Goal: Task Accomplishment & Management: Use online tool/utility

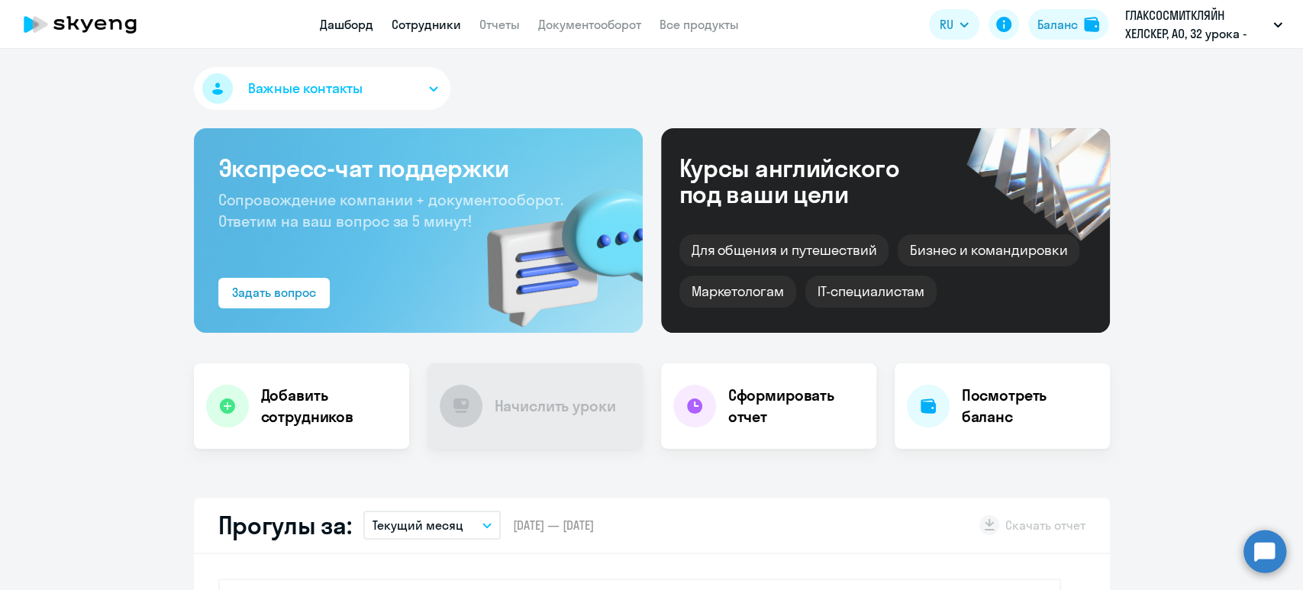
click at [417, 27] on link "Сотрудники" at bounding box center [426, 24] width 69 height 15
select select "30"
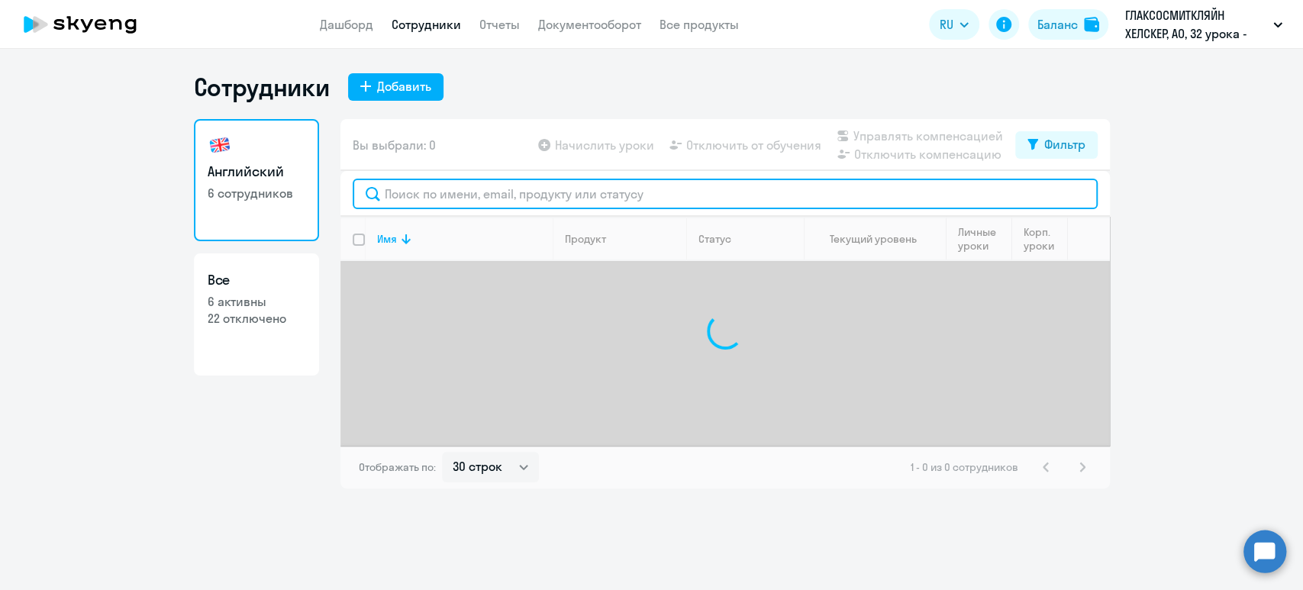
click at [470, 194] on input "text" at bounding box center [725, 194] width 745 height 31
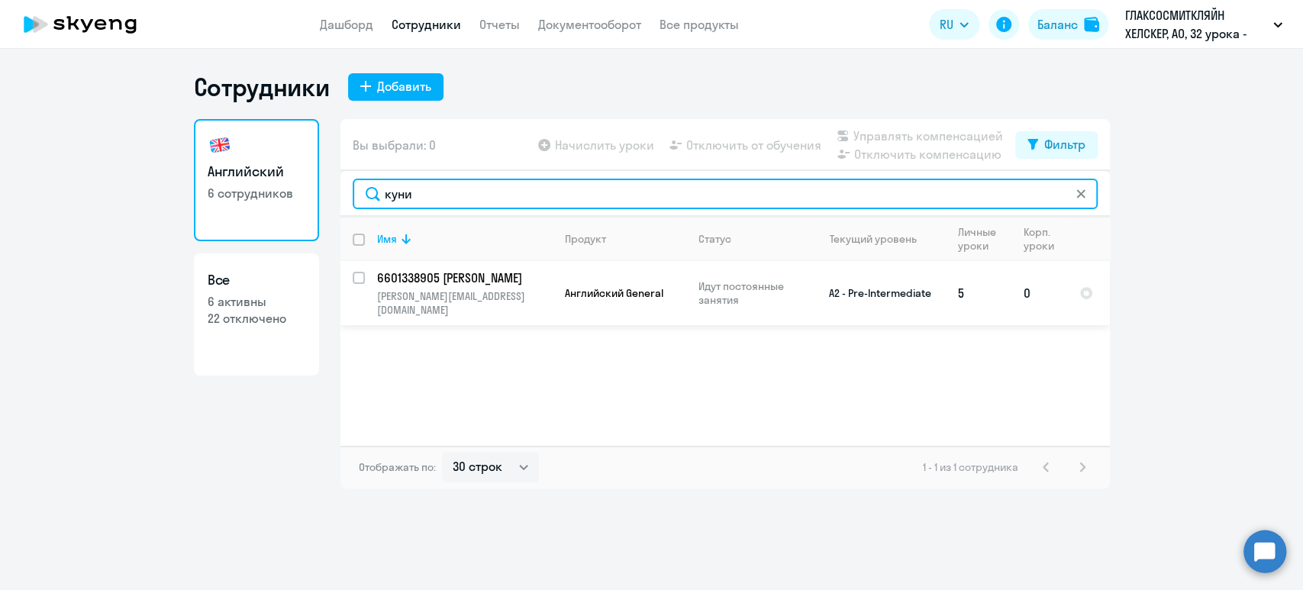
type input "куни"
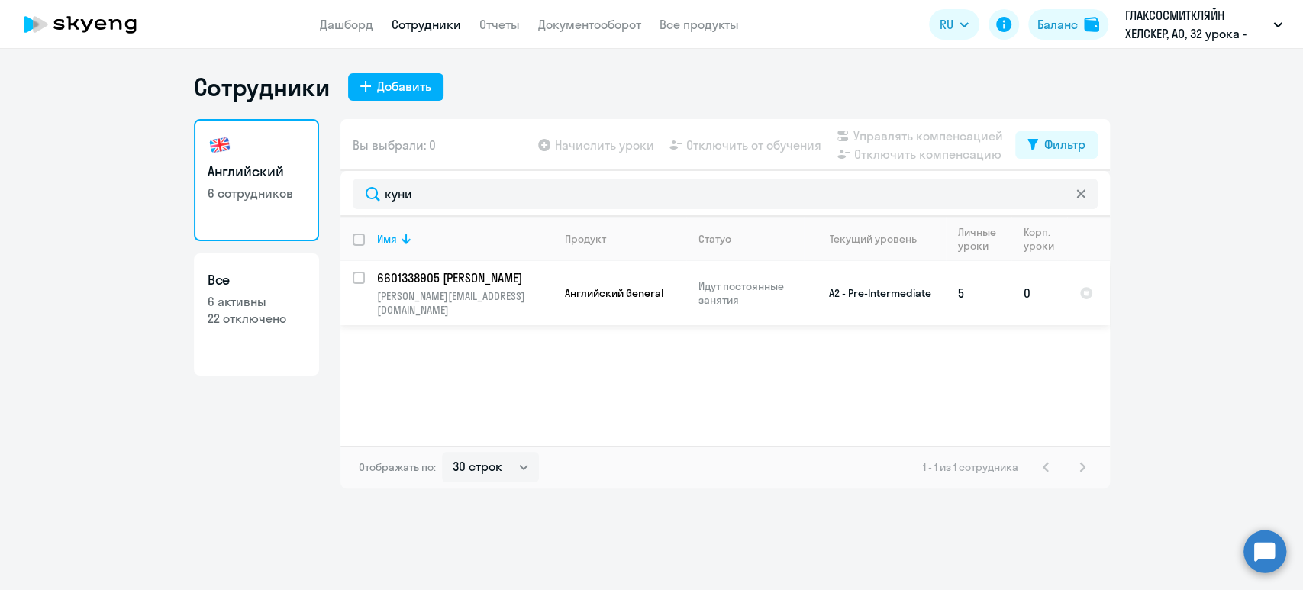
click at [454, 275] on p "6601338905 [PERSON_NAME]" at bounding box center [463, 278] width 173 height 17
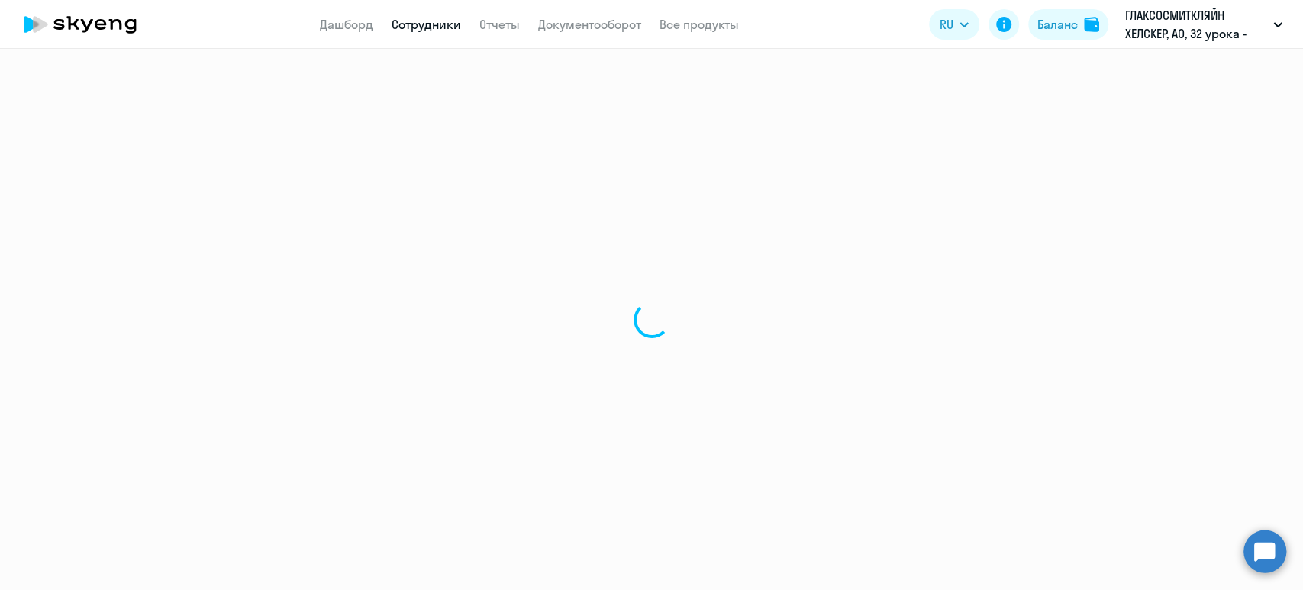
select select "english"
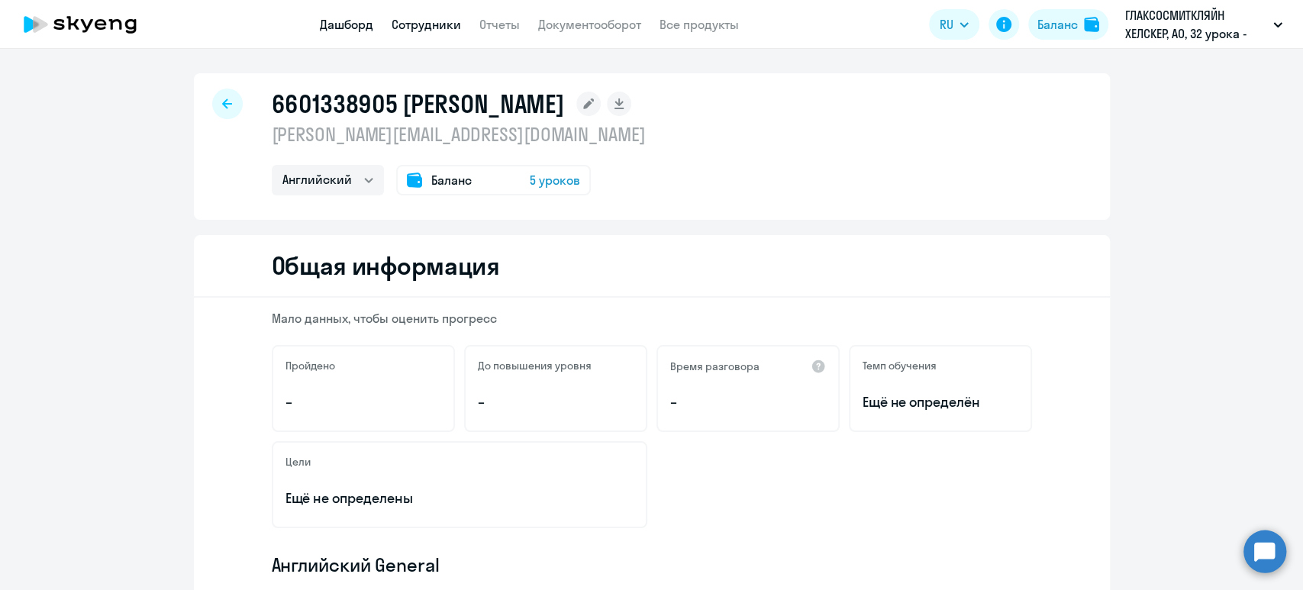
click at [352, 21] on link "Дашборд" at bounding box center [346, 24] width 53 height 15
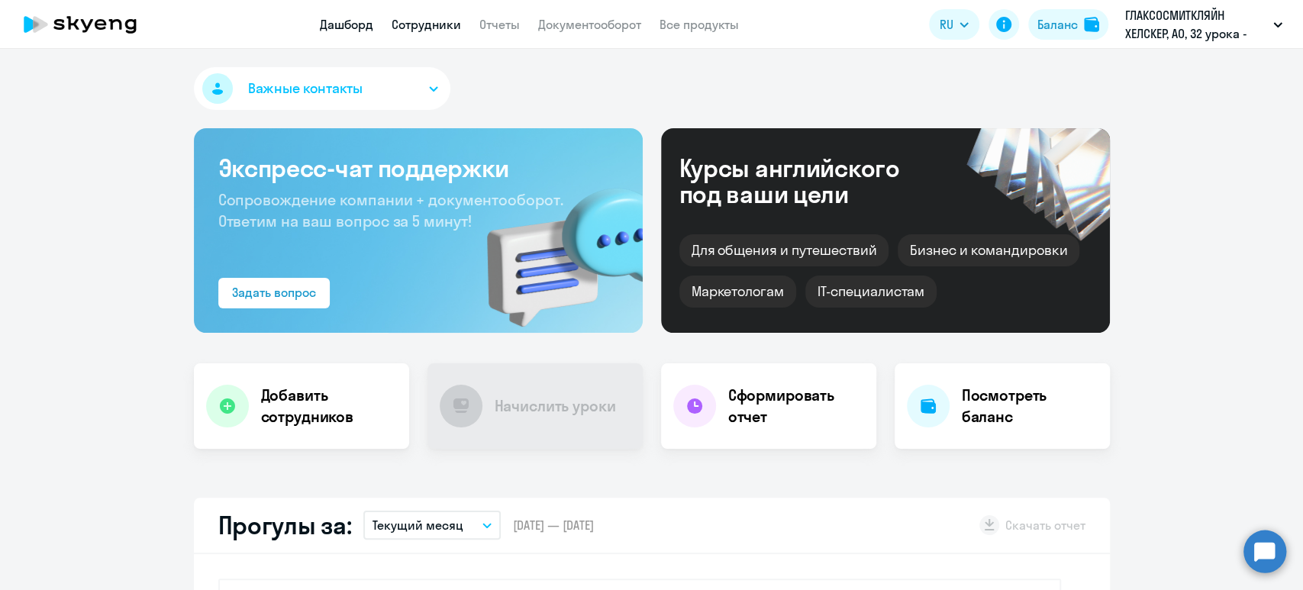
click at [416, 24] on link "Сотрудники" at bounding box center [426, 24] width 69 height 15
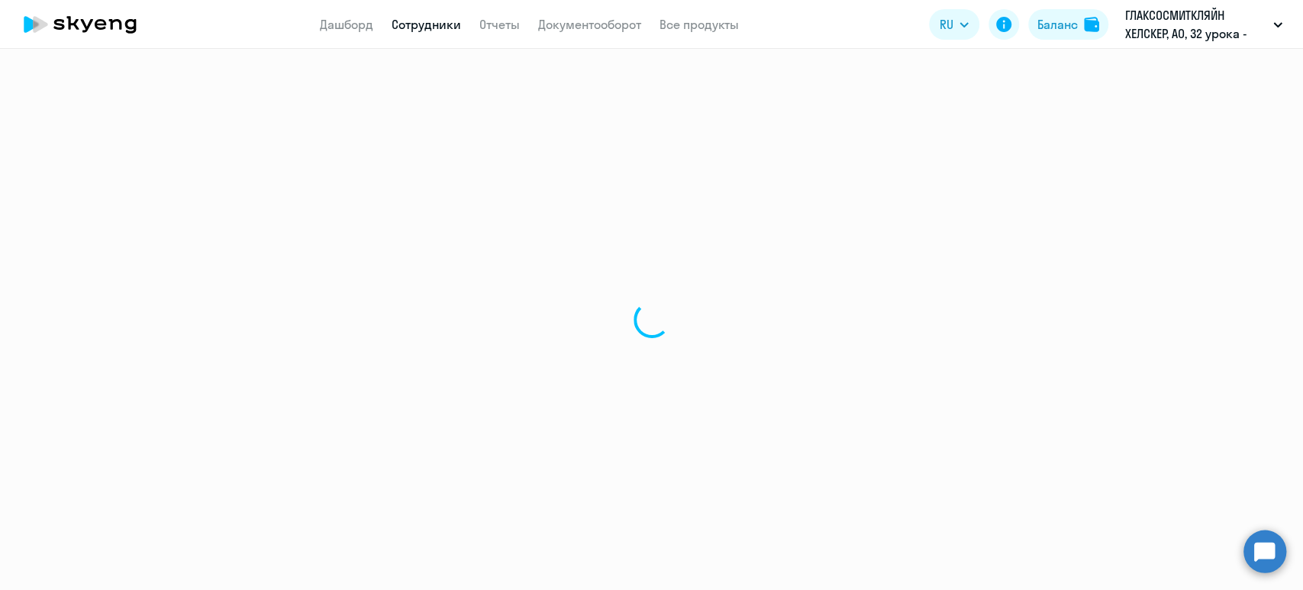
select select "30"
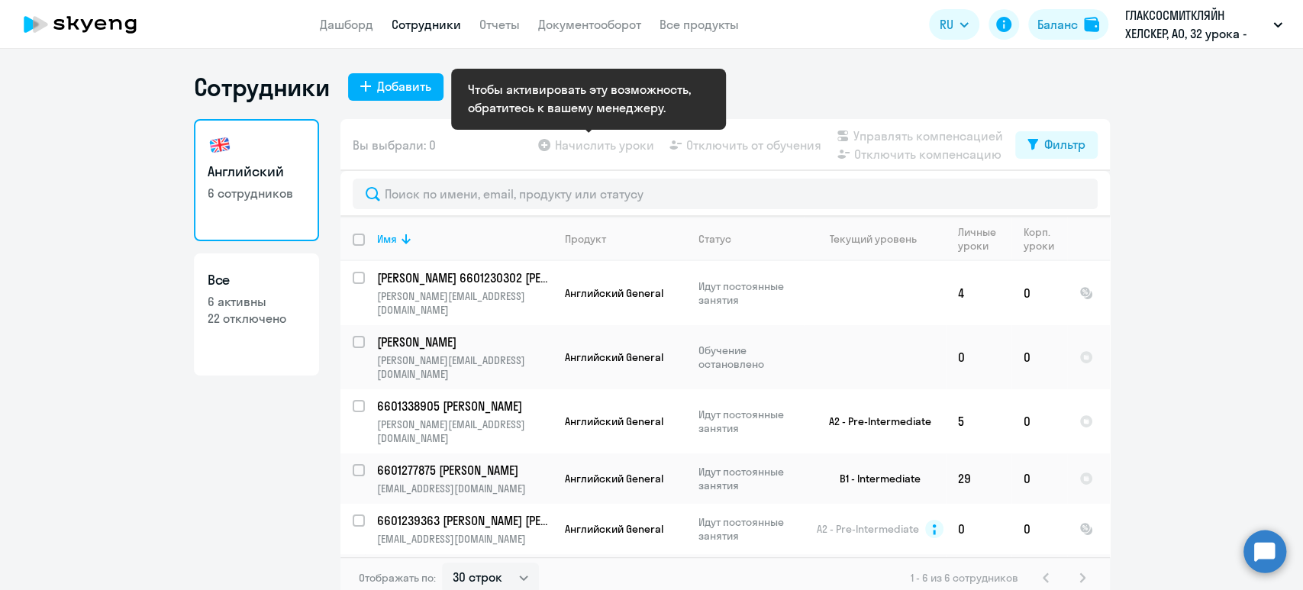
click at [623, 146] on app-table-action-button "Начислить уроки" at bounding box center [594, 145] width 119 height 18
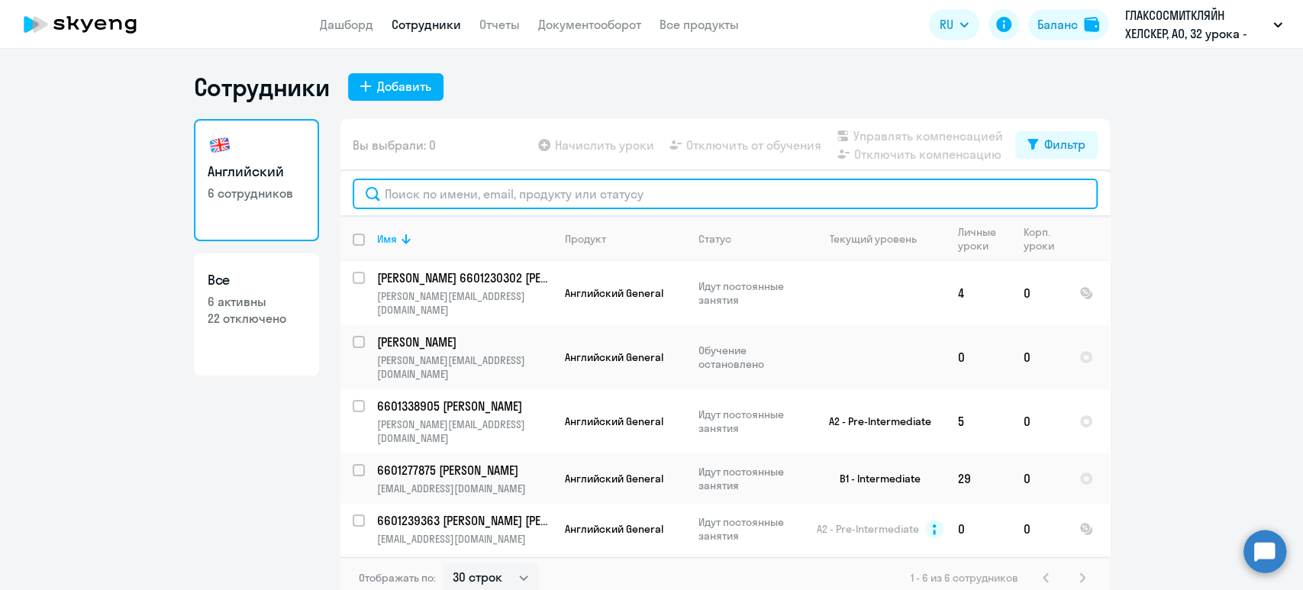
click at [483, 198] on input "text" at bounding box center [725, 194] width 745 height 31
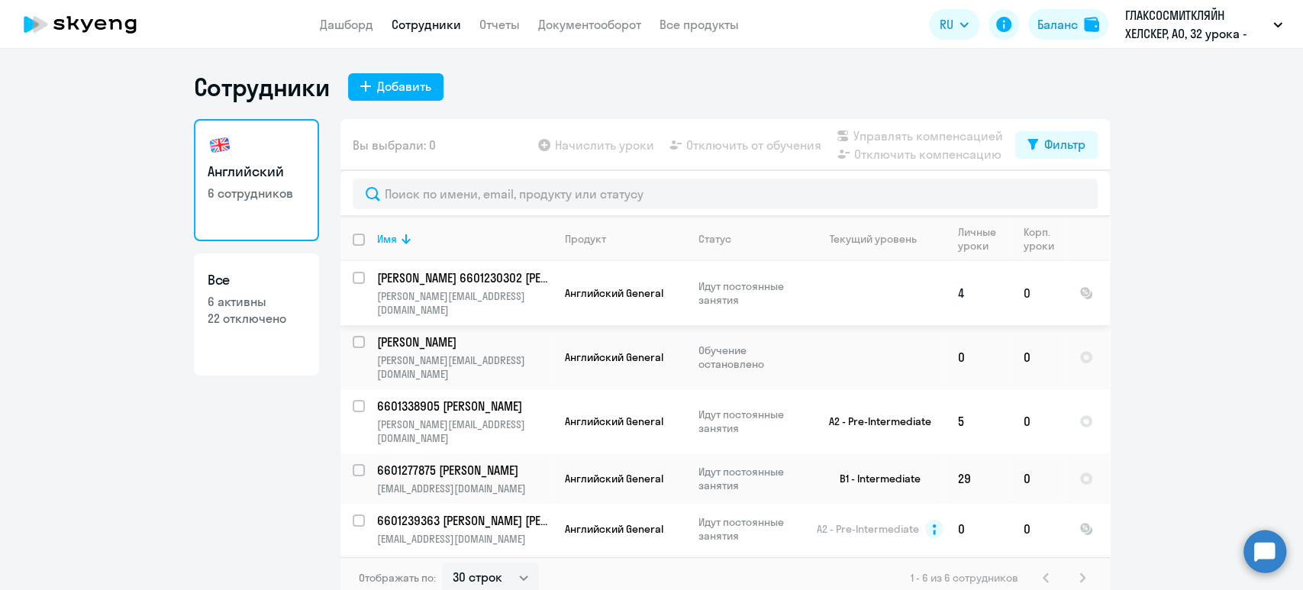
click at [353, 283] on input "select row 40994023" at bounding box center [368, 287] width 31 height 31
checkbox input "true"
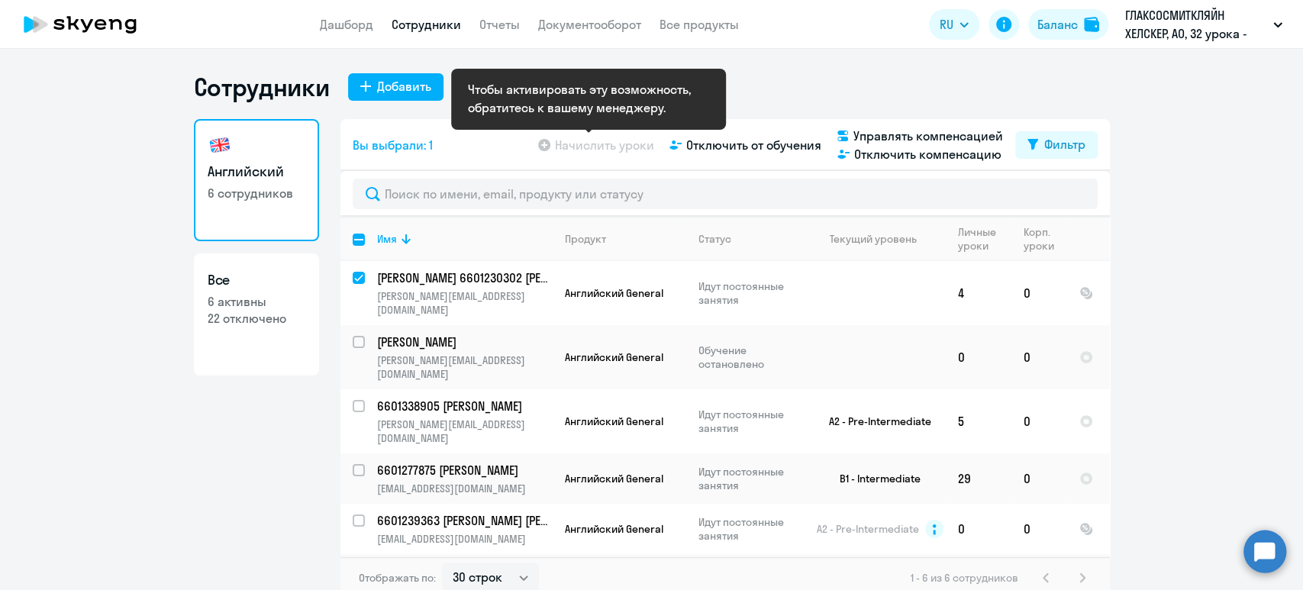
click at [588, 147] on app-table-action-button "Начислить уроки" at bounding box center [594, 145] width 119 height 18
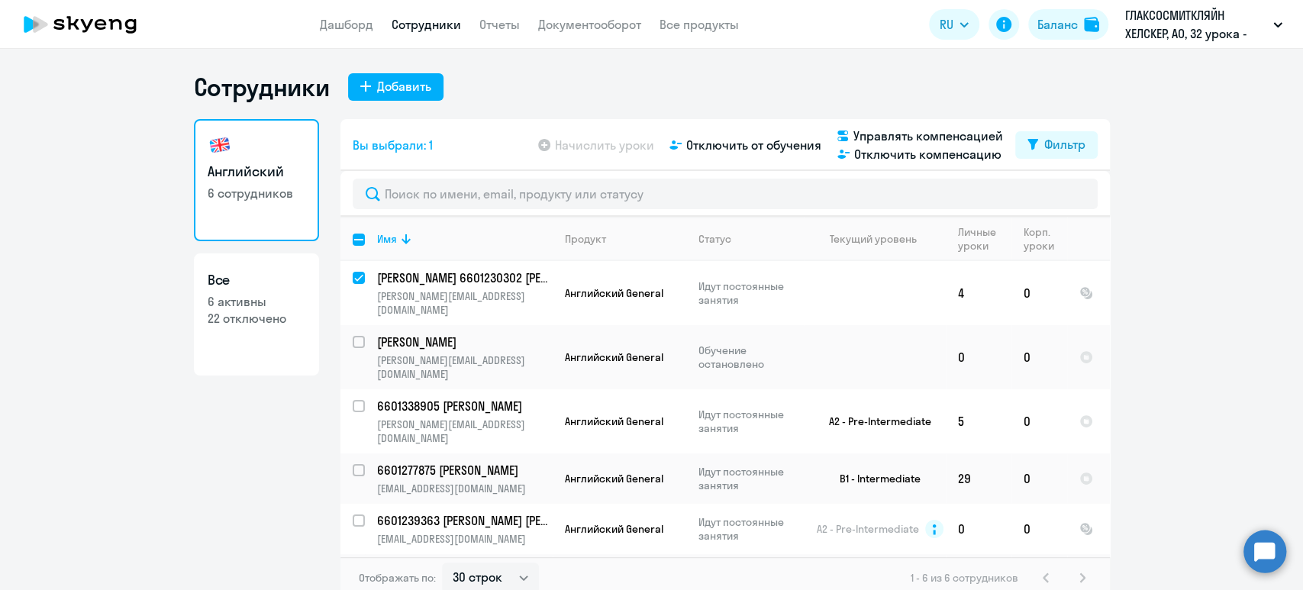
click at [1200, 279] on ng-component "Сотрудники Добавить Английский 6 сотрудников Все 6 активны 22 отключено Вы выбр…" at bounding box center [651, 336] width 1303 height 528
